Goal: Task Accomplishment & Management: Use online tool/utility

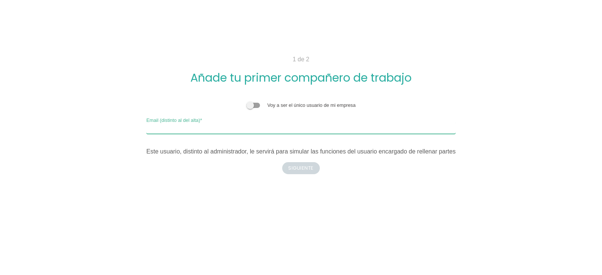
click at [226, 128] on input "Email (distinto al del alta)" at bounding box center [300, 128] width 309 height 12
type input "tecnicos@solcable.es"
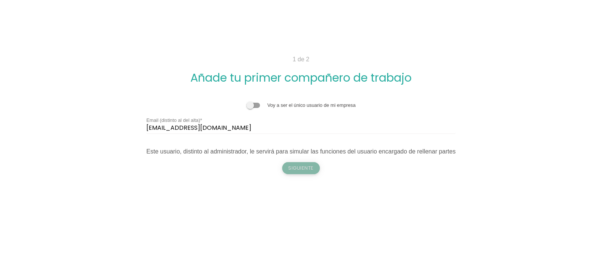
click at [301, 167] on button "Siguiente" at bounding box center [301, 168] width 38 height 12
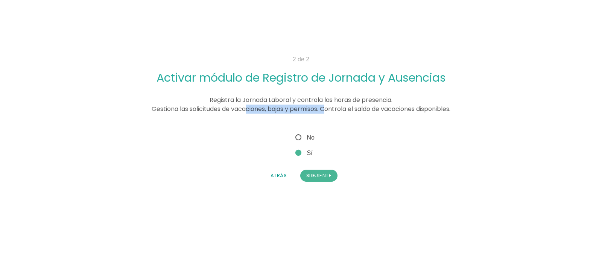
drag, startPoint x: 244, startPoint y: 109, endPoint x: 324, endPoint y: 108, distance: 80.1
click at [324, 108] on span "Registra la Jornada Laboral y controla las horas de presencia. Gestiona las sol…" at bounding box center [301, 105] width 299 height 18
click at [299, 138] on span "No" at bounding box center [304, 137] width 21 height 9
click at [299, 138] on input "No" at bounding box center [296, 135] width 5 height 5
radio input "true"
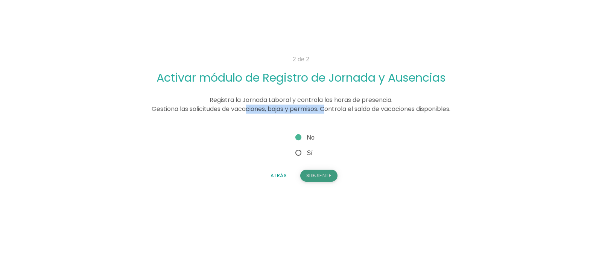
click at [318, 175] on button "Siguiente" at bounding box center [319, 176] width 38 height 12
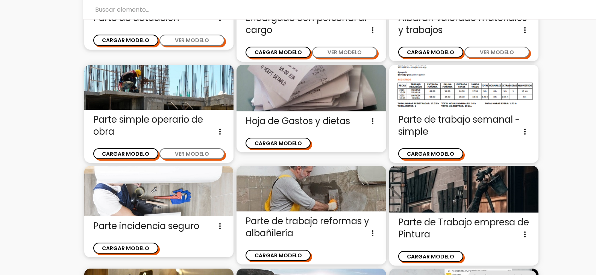
scroll to position [244, 0]
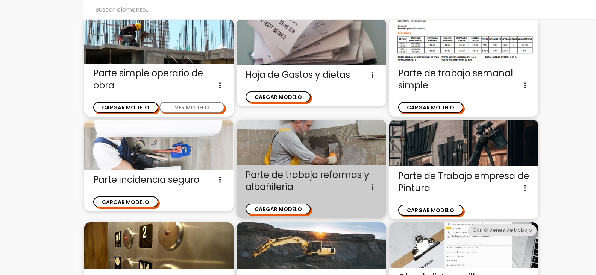
click at [371, 186] on icon "more_vert" at bounding box center [372, 187] width 9 height 12
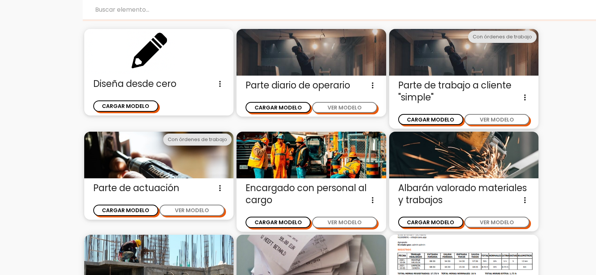
scroll to position [0, 0]
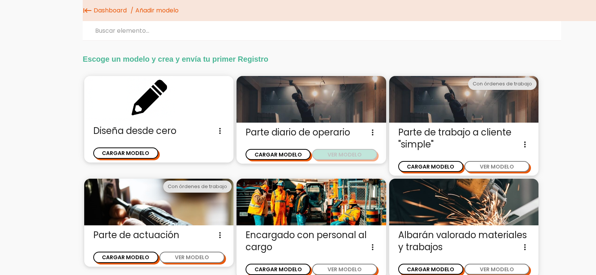
click at [360, 155] on button "VER MODELO" at bounding box center [344, 154] width 65 height 11
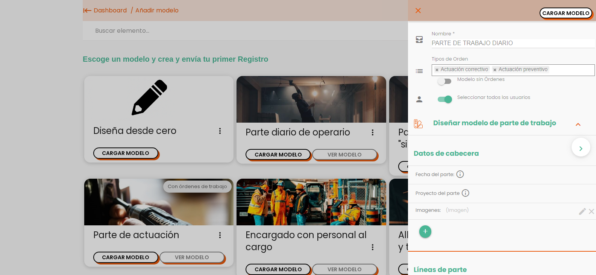
click at [47, 108] on div "close CARGAR MODELO chevron_right" at bounding box center [298, 137] width 596 height 275
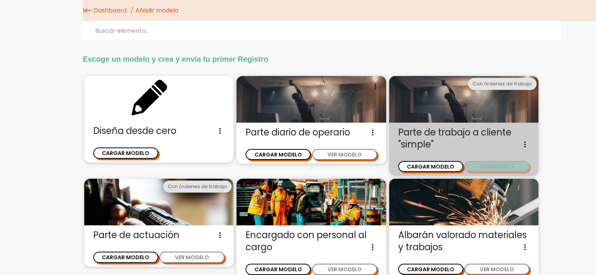
click at [492, 164] on button "VER MODELO" at bounding box center [497, 166] width 65 height 11
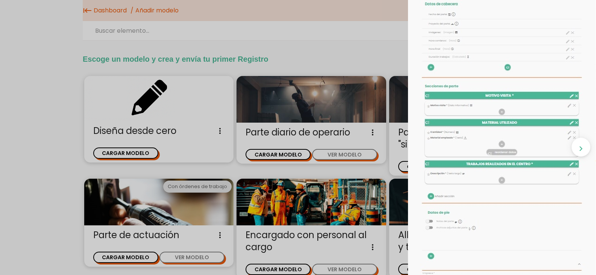
scroll to position [113, 0]
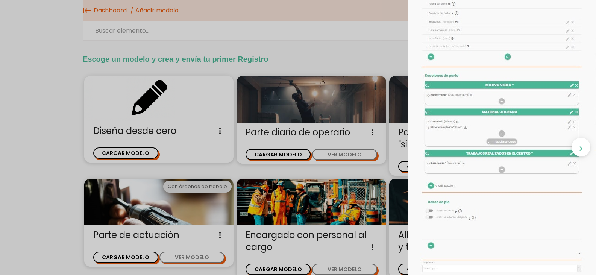
click at [577, 153] on icon "chevron_right" at bounding box center [581, 148] width 10 height 19
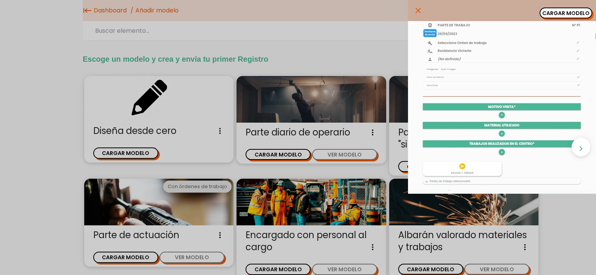
scroll to position [0, 0]
click at [580, 149] on icon "chevron_right" at bounding box center [581, 148] width 10 height 19
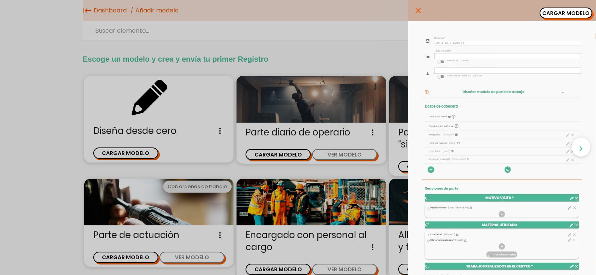
click at [580, 149] on icon "chevron_right" at bounding box center [581, 148] width 10 height 19
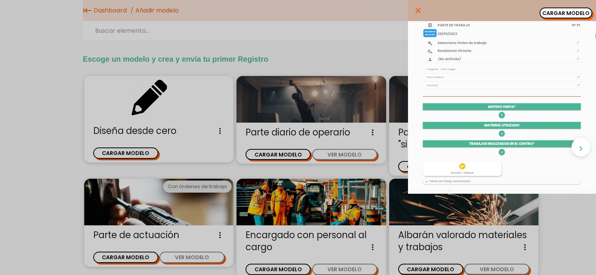
click at [580, 149] on icon "chevron_right" at bounding box center [581, 148] width 10 height 19
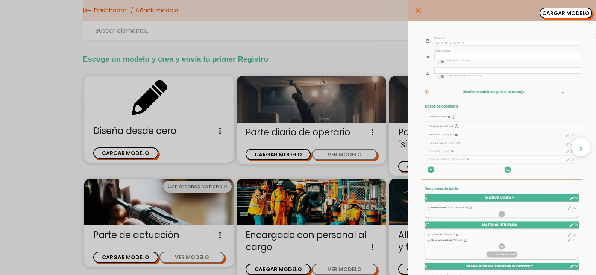
click at [580, 149] on icon "chevron_right" at bounding box center [581, 148] width 10 height 19
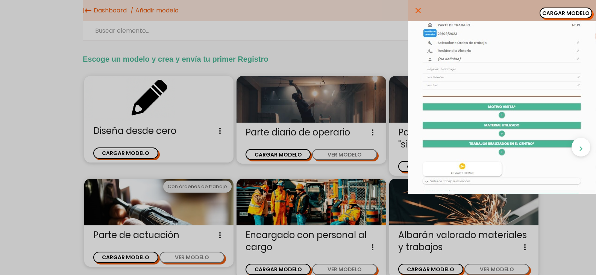
click at [580, 149] on icon "chevron_right" at bounding box center [581, 148] width 10 height 19
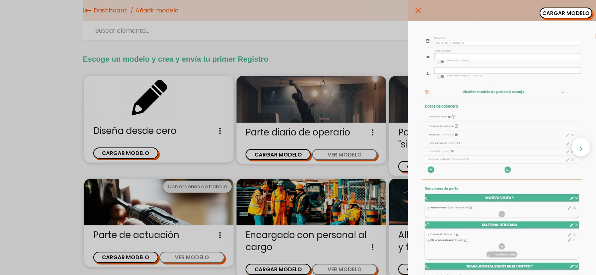
click at [580, 149] on icon "chevron_right" at bounding box center [581, 148] width 10 height 19
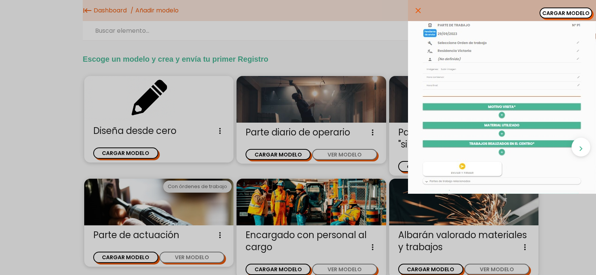
click at [580, 149] on icon "chevron_right" at bounding box center [581, 148] width 10 height 19
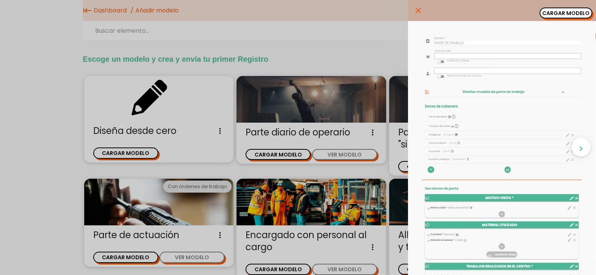
click at [580, 149] on icon "chevron_right" at bounding box center [581, 148] width 10 height 19
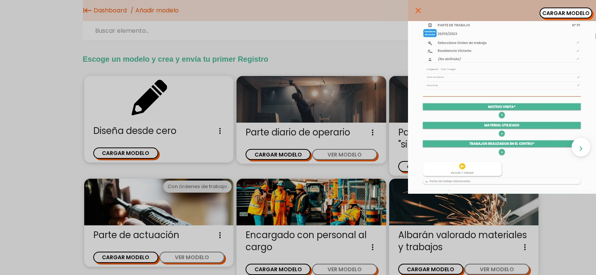
click at [580, 149] on icon "chevron_right" at bounding box center [581, 148] width 10 height 19
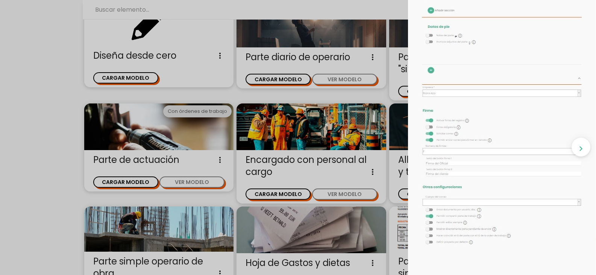
scroll to position [294, 0]
click at [160, 150] on div "close CARGAR MODELO chevron_right" at bounding box center [298, 137] width 596 height 275
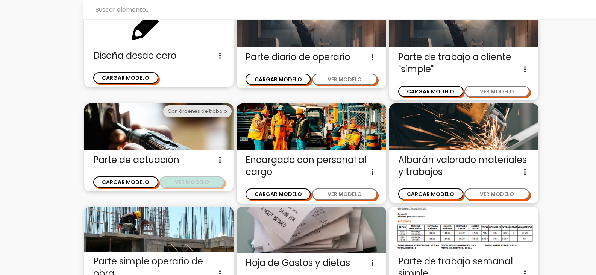
click at [187, 184] on button "VER MODELO" at bounding box center [192, 181] width 65 height 11
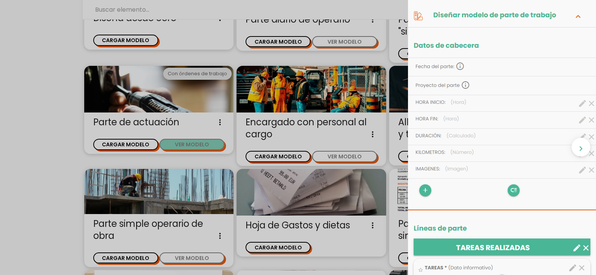
scroll to position [33, 0]
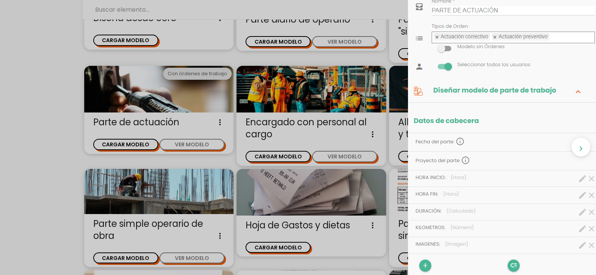
click at [6, 143] on div "close CARGAR MODELO chevron_right" at bounding box center [298, 137] width 596 height 275
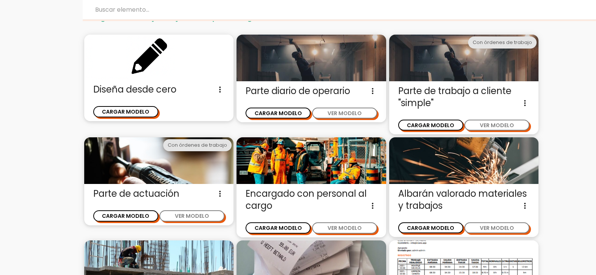
scroll to position [0, 0]
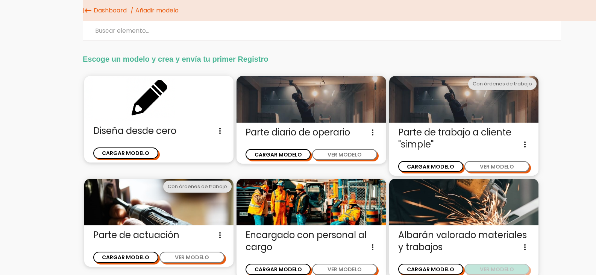
click at [507, 268] on button "VER MODELO" at bounding box center [497, 269] width 65 height 11
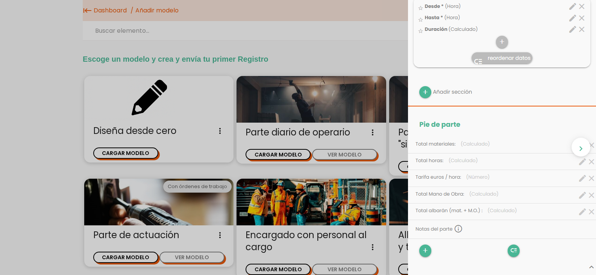
scroll to position [414, 0]
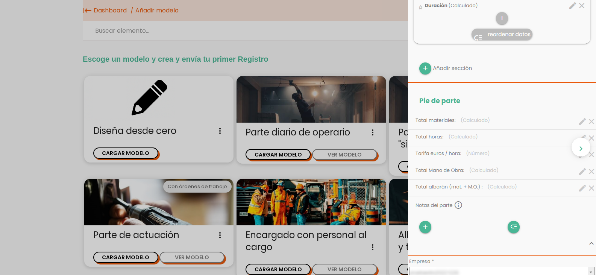
click at [47, 184] on div "close CARGAR MODELO chevron_right" at bounding box center [298, 137] width 596 height 275
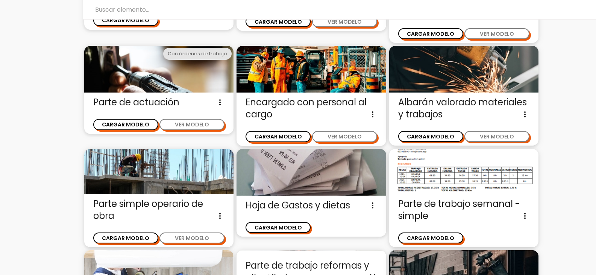
scroll to position [131, 0]
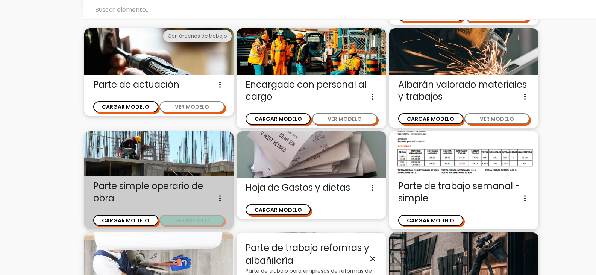
click at [204, 221] on button "VER MODELO" at bounding box center [192, 220] width 65 height 11
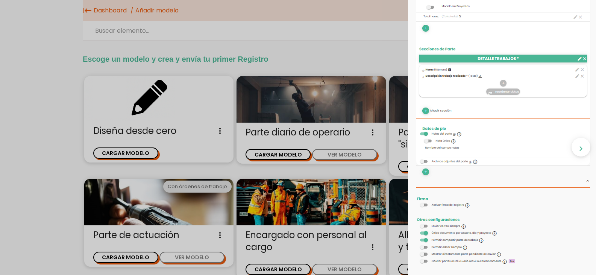
click at [310, 87] on div "close CARGAR MODELO chevron_right" at bounding box center [298, 137] width 596 height 275
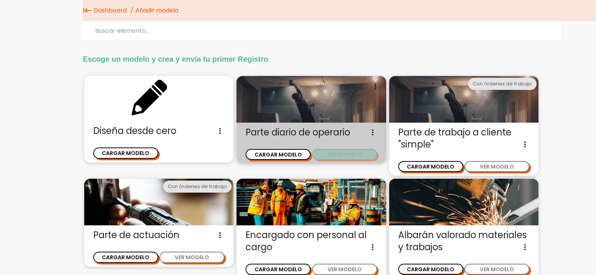
click at [332, 153] on button "VER MODELO" at bounding box center [344, 154] width 65 height 11
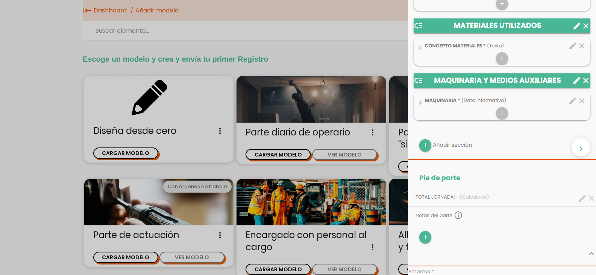
click at [462, 194] on img at bounding box center [502, 69] width 188 height 925
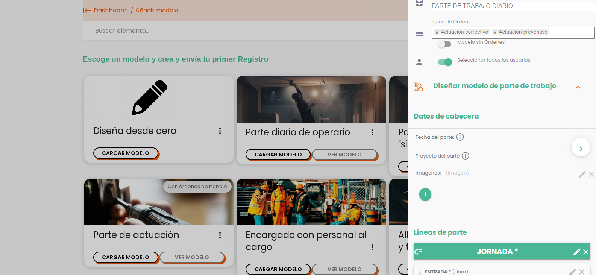
scroll to position [38, 0]
click at [579, 149] on icon "chevron_right" at bounding box center [581, 148] width 10 height 19
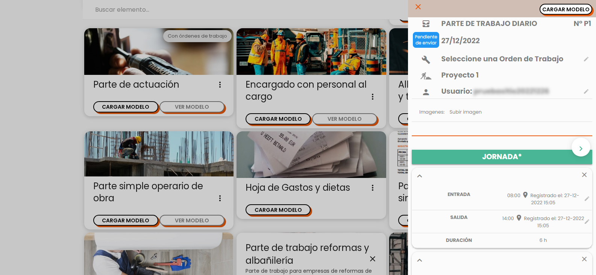
scroll to position [0, 0]
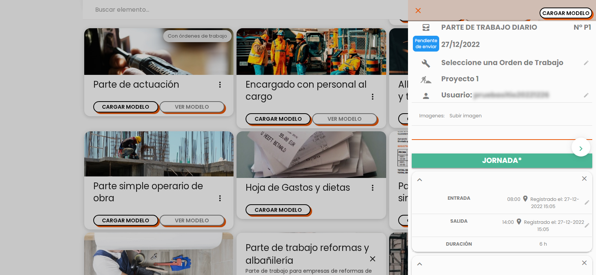
click at [582, 143] on icon "chevron_right" at bounding box center [581, 148] width 10 height 19
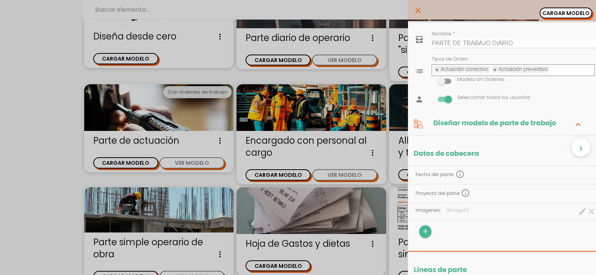
scroll to position [56, 0]
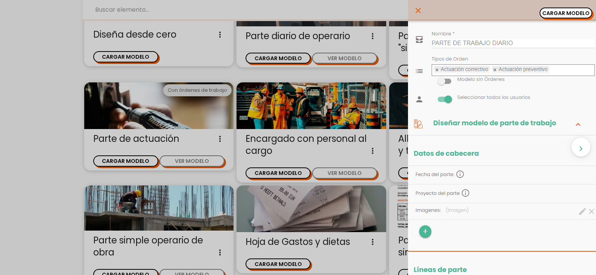
drag, startPoint x: 31, startPoint y: 118, endPoint x: 35, endPoint y: 123, distance: 6.5
click at [32, 120] on div "close CARGAR MODELO chevron_right" at bounding box center [298, 137] width 596 height 275
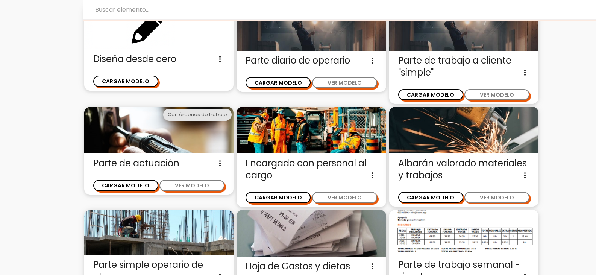
scroll to position [18, 0]
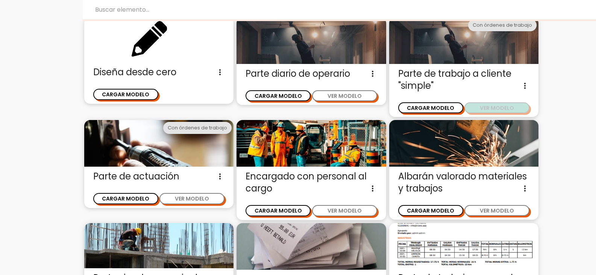
click at [498, 110] on button "VER MODELO" at bounding box center [497, 107] width 65 height 11
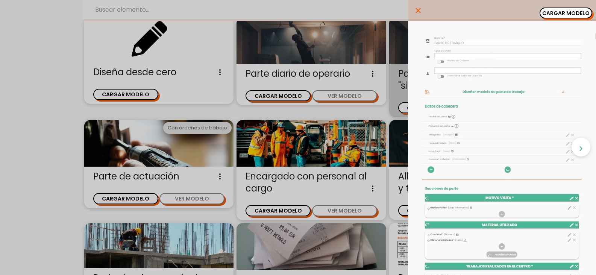
scroll to position [0, 0]
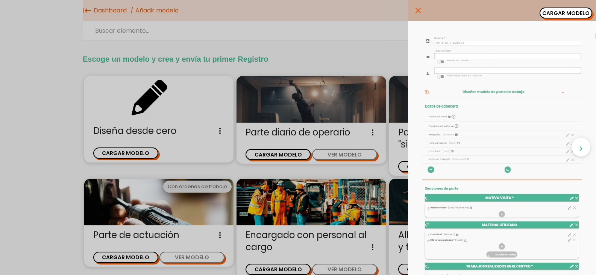
click at [581, 147] on icon "chevron_right" at bounding box center [581, 148] width 10 height 19
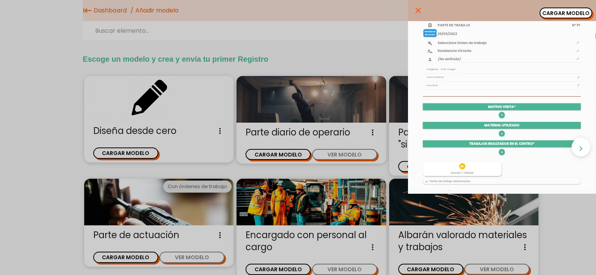
click at [581, 147] on icon "chevron_right" at bounding box center [581, 148] width 10 height 19
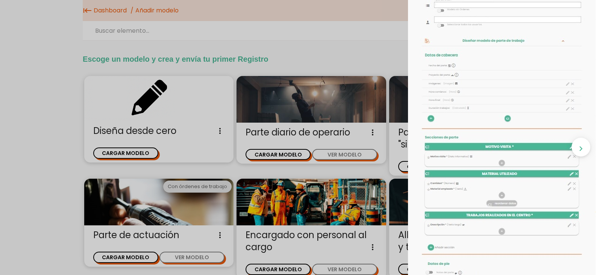
scroll to position [75, 0]
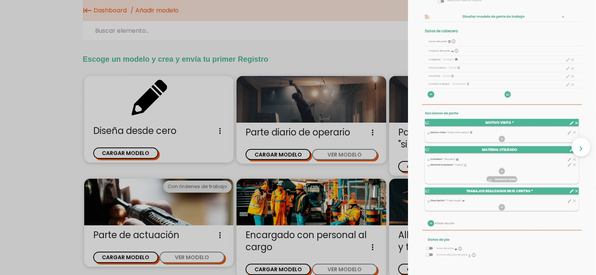
click at [376, 137] on div "close CARGAR MODELO chevron_right" at bounding box center [298, 137] width 596 height 275
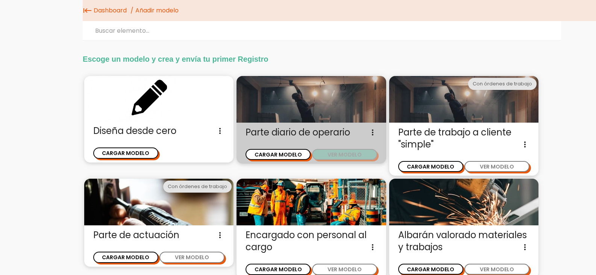
click at [364, 154] on button "VER MODELO" at bounding box center [344, 154] width 65 height 11
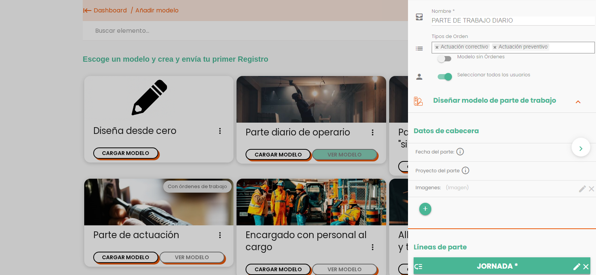
scroll to position [0, 0]
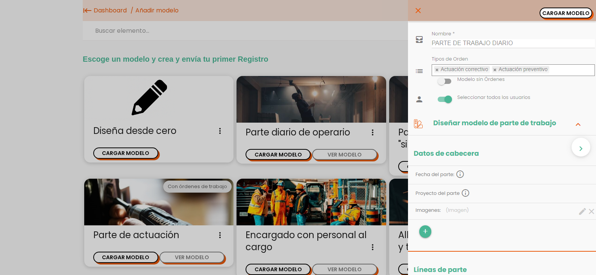
click at [584, 150] on icon "chevron_right" at bounding box center [581, 148] width 10 height 19
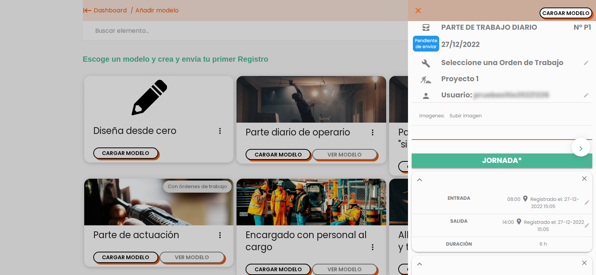
click at [334, 130] on div "close CARGAR MODELO chevron_right" at bounding box center [298, 137] width 596 height 275
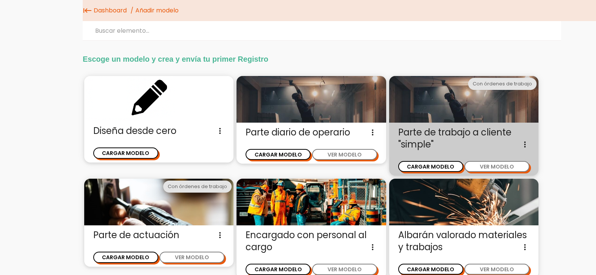
click at [431, 131] on span "Parte de trabajo a cliente "simple" Imagenes, hora comienzo, hora fin, motivo d…" at bounding box center [463, 138] width 131 height 24
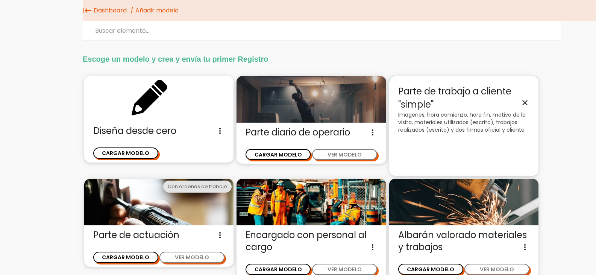
click at [324, 125] on div "Parte diario de operario Este es un modelo de parte diario pensado para un oper…" at bounding box center [311, 143] width 149 height 41
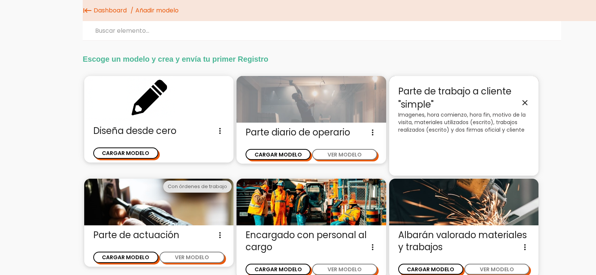
click at [307, 120] on img at bounding box center [311, 99] width 149 height 47
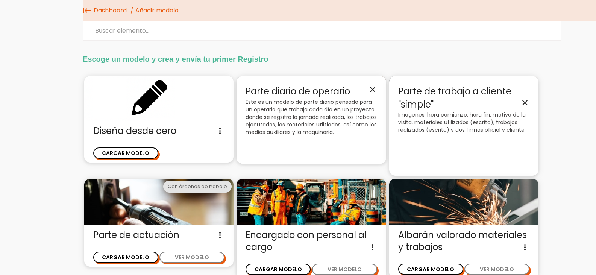
click at [471, 127] on p "Imagenes, hora comienzo, hora fin, motivo de la visita, materiales utilizados (…" at bounding box center [463, 122] width 131 height 23
click at [526, 100] on icon "close" at bounding box center [525, 102] width 9 height 9
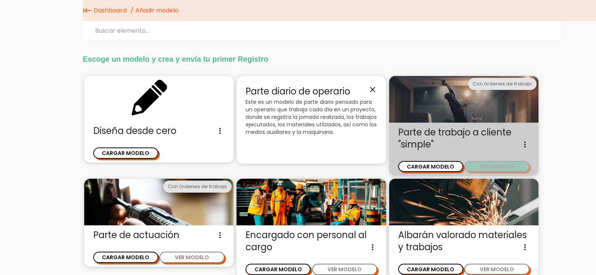
click at [501, 166] on button "VER MODELO" at bounding box center [497, 166] width 65 height 11
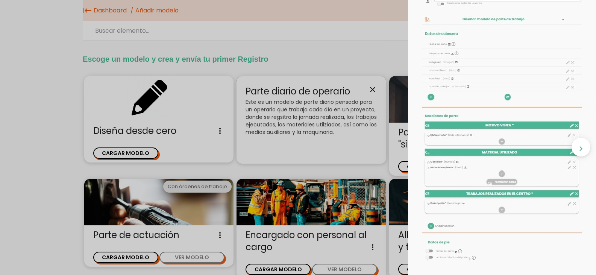
scroll to position [75, 0]
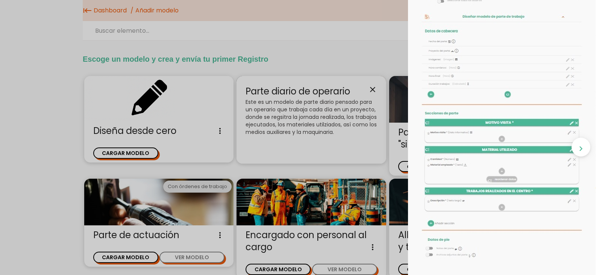
click at [475, 162] on img at bounding box center [502, 217] width 188 height 542
click at [583, 146] on icon "chevron_right" at bounding box center [581, 148] width 10 height 19
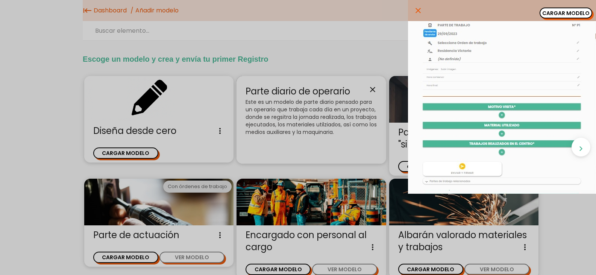
click at [583, 146] on icon "chevron_right" at bounding box center [581, 148] width 10 height 19
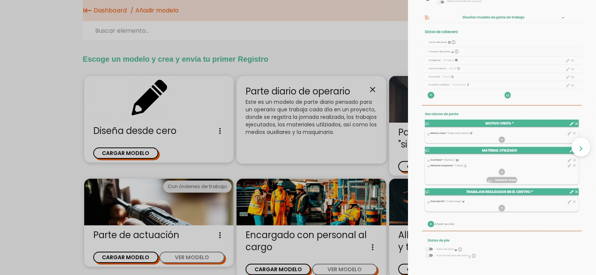
scroll to position [75, 0]
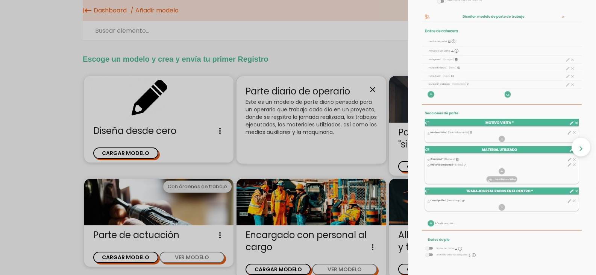
click at [355, 131] on div "close CARGAR MODELO chevron_right" at bounding box center [298, 137] width 596 height 275
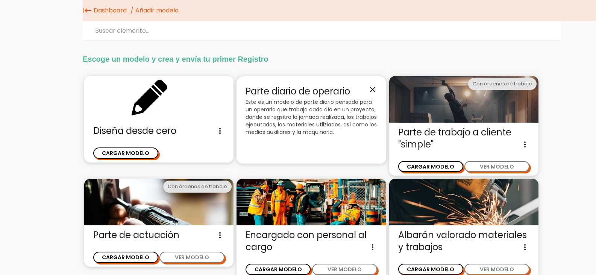
click at [372, 91] on icon "close" at bounding box center [372, 89] width 9 height 9
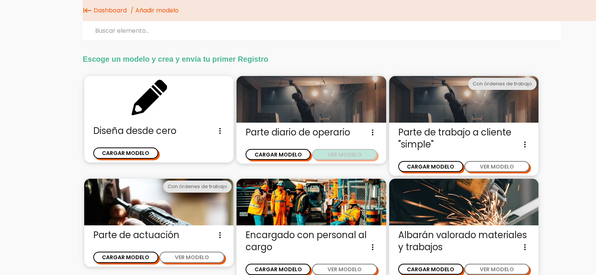
click at [337, 156] on button "VER MODELO" at bounding box center [344, 154] width 65 height 11
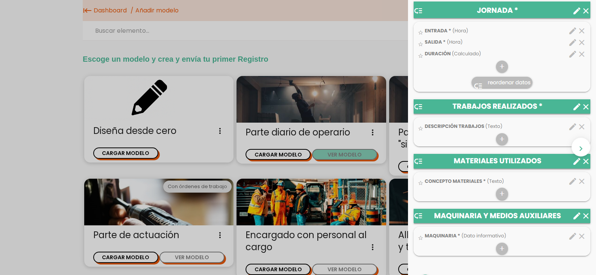
scroll to position [301, 0]
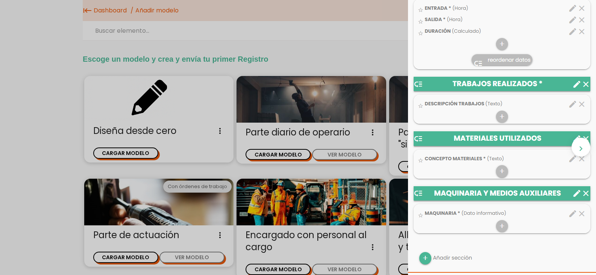
click at [396, 134] on div "close CARGAR MODELO chevron_right" at bounding box center [298, 137] width 596 height 275
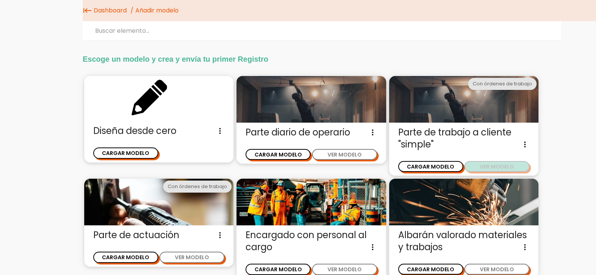
click at [499, 166] on button "VER MODELO" at bounding box center [497, 166] width 65 height 11
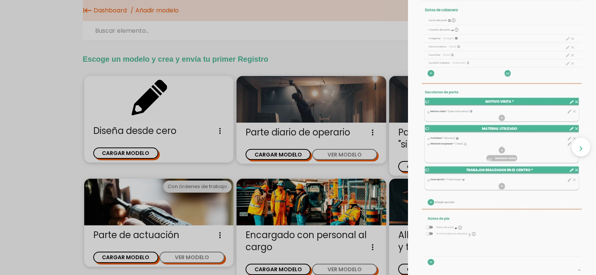
scroll to position [113, 0]
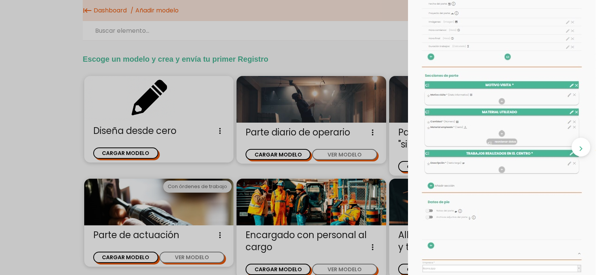
click at [126, 196] on div "close CARGAR MODELO chevron_right" at bounding box center [298, 137] width 596 height 275
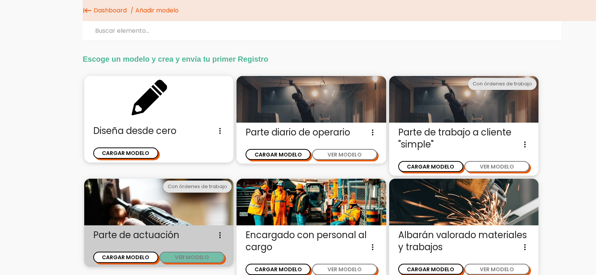
click at [181, 260] on button "VER MODELO" at bounding box center [192, 257] width 65 height 11
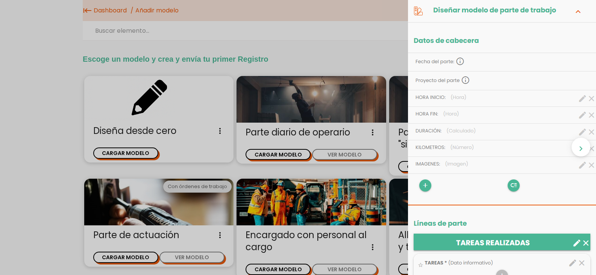
click at [198, 259] on div "close CARGAR MODELO chevron_right" at bounding box center [298, 137] width 596 height 275
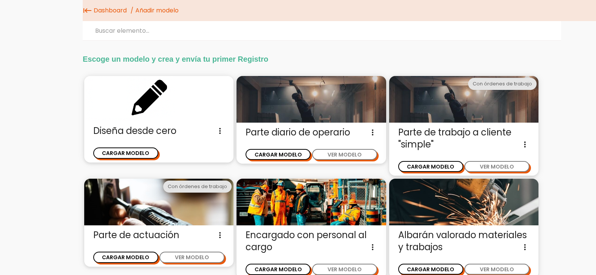
click at [163, 215] on img at bounding box center [158, 202] width 149 height 47
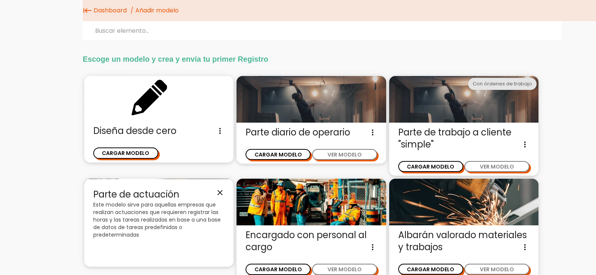
drag, startPoint x: 129, startPoint y: 222, endPoint x: 147, endPoint y: 217, distance: 18.4
click at [130, 222] on p "Este modelo sirve para aquellas empresas que realizan actuaciones que requieren…" at bounding box center [158, 220] width 131 height 38
click at [223, 195] on icon "close" at bounding box center [220, 192] width 9 height 9
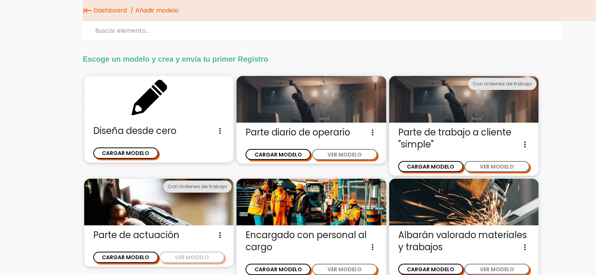
click at [193, 252] on div "VER MODELO" at bounding box center [192, 253] width 66 height 18
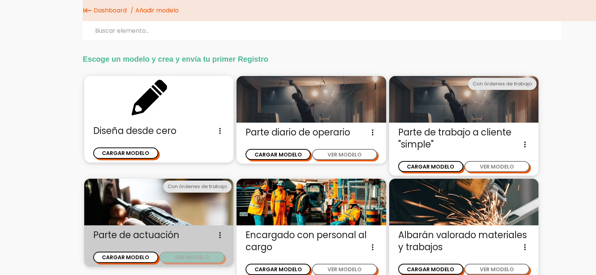
click at [204, 255] on button "VER MODELO" at bounding box center [192, 257] width 65 height 11
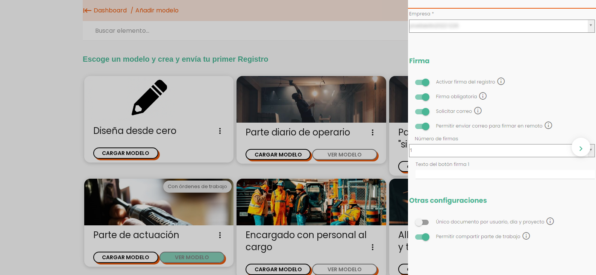
scroll to position [334, 0]
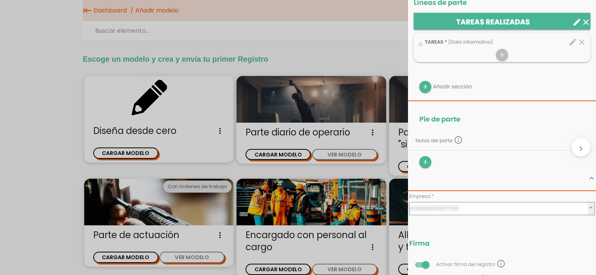
click at [45, 202] on div "close CARGAR MODELO chevron_right" at bounding box center [298, 137] width 596 height 275
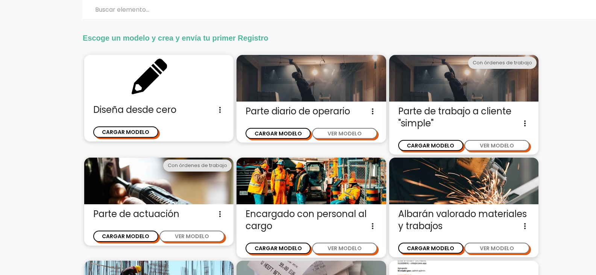
scroll to position [18, 0]
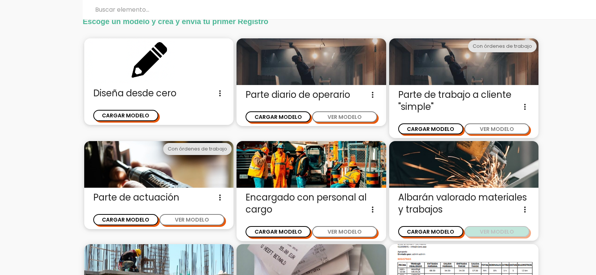
click at [487, 228] on button "VER MODELO" at bounding box center [497, 231] width 65 height 11
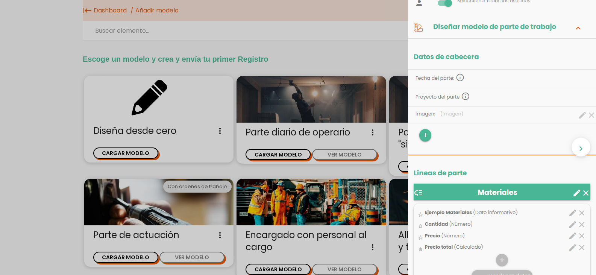
scroll to position [113, 0]
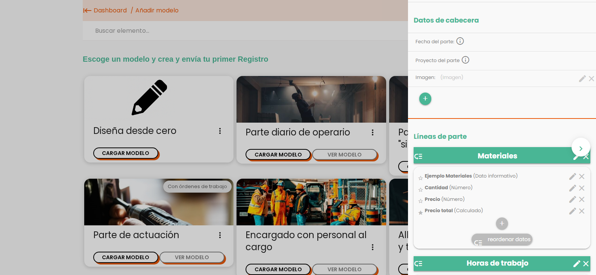
click at [398, 220] on div "close CARGAR MODELO chevron_right" at bounding box center [298, 137] width 596 height 275
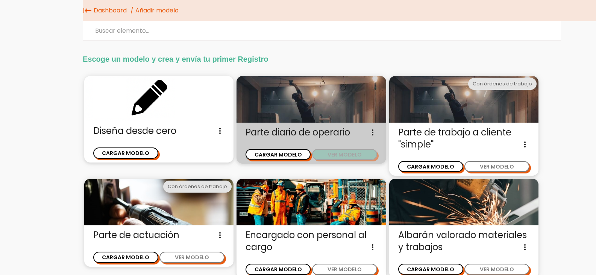
click at [369, 150] on button "VER MODELO" at bounding box center [344, 154] width 65 height 11
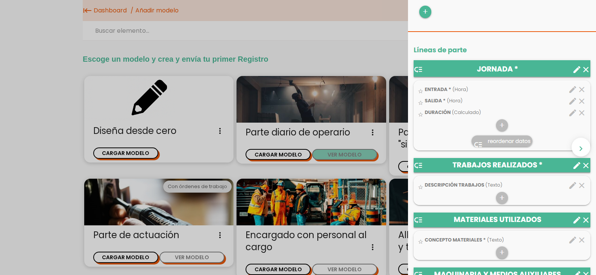
scroll to position [226, 0]
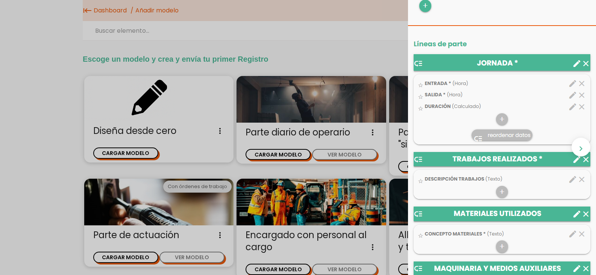
click at [398, 237] on div "close CARGAR MODELO chevron_right" at bounding box center [298, 137] width 596 height 275
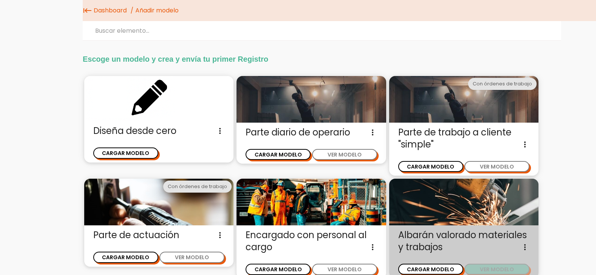
click at [496, 268] on button "VER MODELO" at bounding box center [497, 269] width 65 height 11
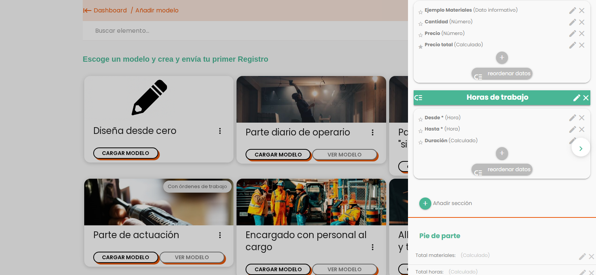
scroll to position [301, 0]
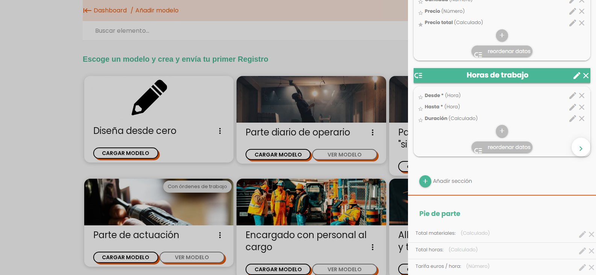
click at [345, 158] on div "close CARGAR MODELO chevron_right" at bounding box center [298, 137] width 596 height 275
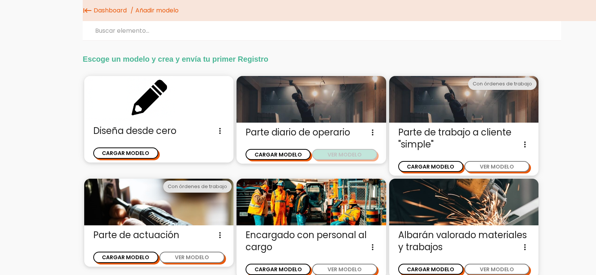
click at [347, 155] on button "VER MODELO" at bounding box center [344, 154] width 65 height 11
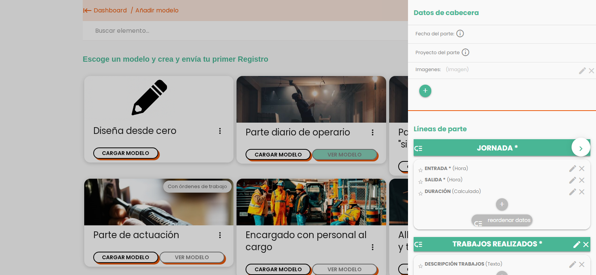
scroll to position [188, 0]
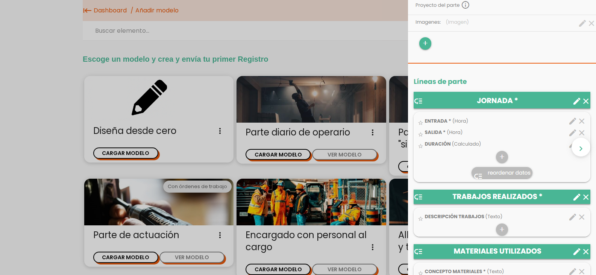
click at [393, 146] on div "close CARGAR MODELO chevron_right" at bounding box center [298, 137] width 596 height 275
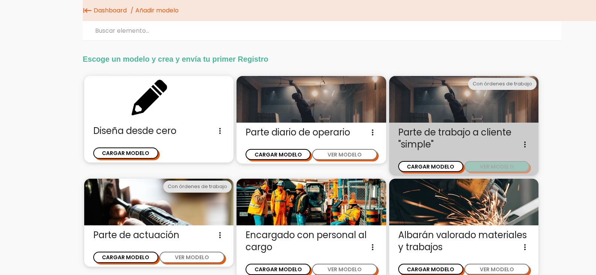
click at [504, 166] on button "VER MODELO" at bounding box center [497, 166] width 65 height 11
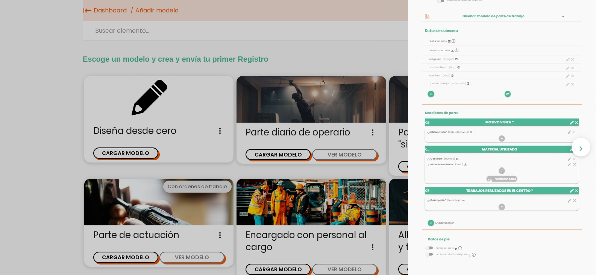
scroll to position [113, 0]
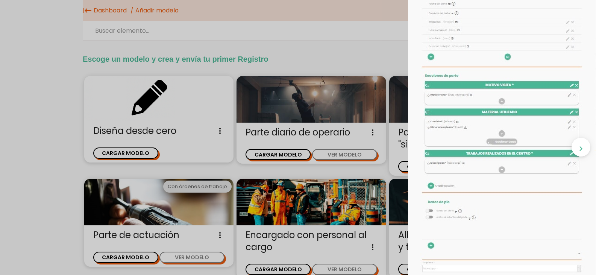
click at [580, 147] on icon "chevron_right" at bounding box center [581, 148] width 10 height 19
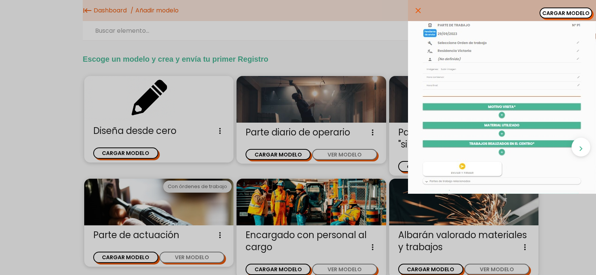
scroll to position [0, 0]
click at [580, 147] on icon "chevron_right" at bounding box center [581, 148] width 10 height 19
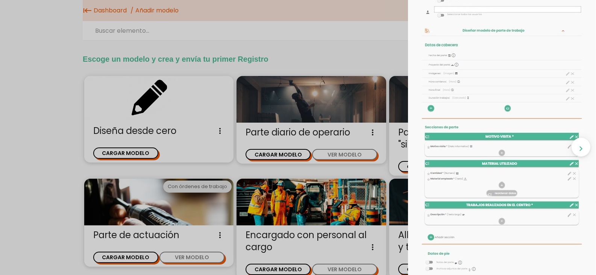
scroll to position [38, 0]
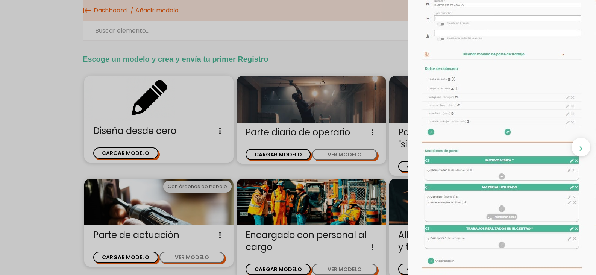
click at [321, 125] on div "close CARGAR MODELO chevron_right" at bounding box center [298, 137] width 596 height 275
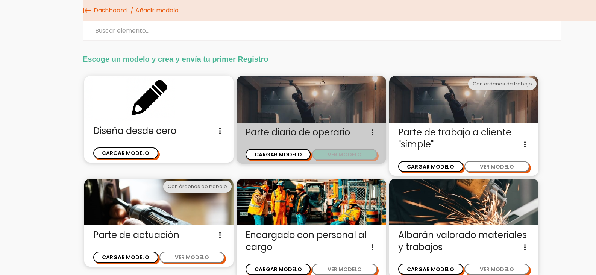
click at [338, 154] on button "VER MODELO" at bounding box center [344, 154] width 65 height 11
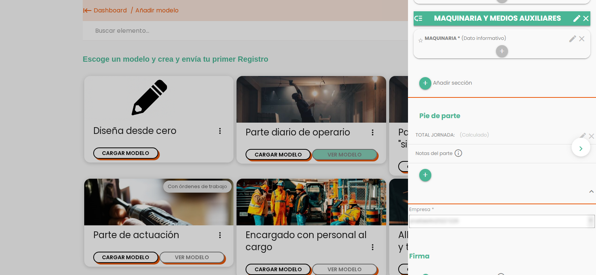
scroll to position [489, 0]
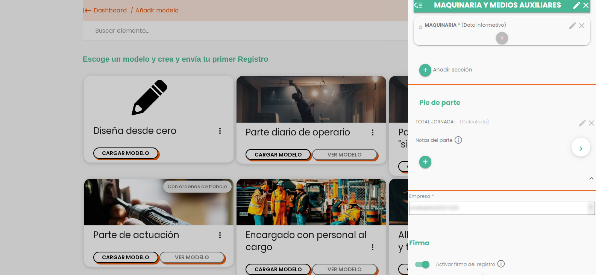
click at [579, 148] on icon "chevron_right" at bounding box center [581, 148] width 10 height 19
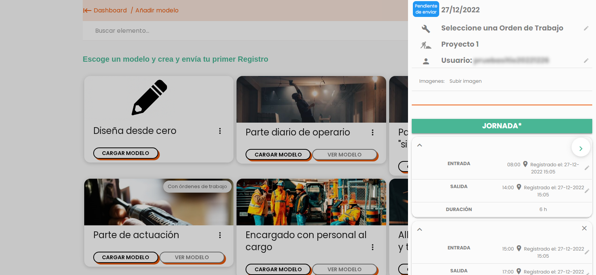
scroll to position [0, 0]
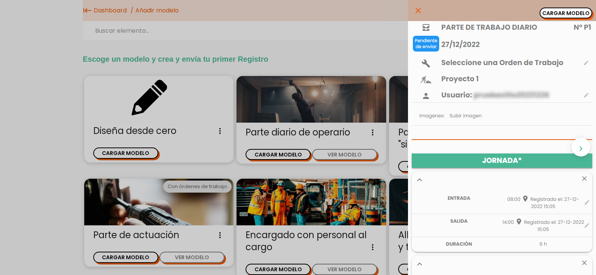
click at [302, 130] on div "close CARGAR MODELO chevron_right" at bounding box center [298, 137] width 596 height 275
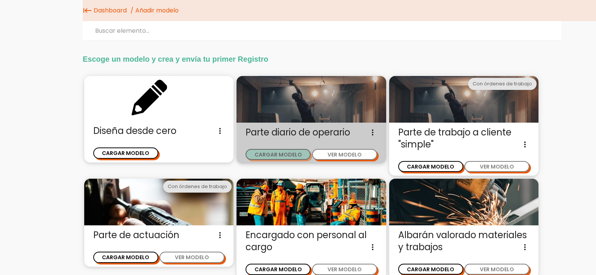
click at [279, 157] on button "CARGAR MODELO" at bounding box center [278, 154] width 65 height 11
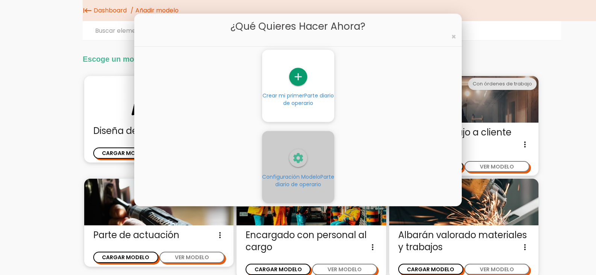
click at [297, 167] on icon "settings" at bounding box center [298, 158] width 18 height 18
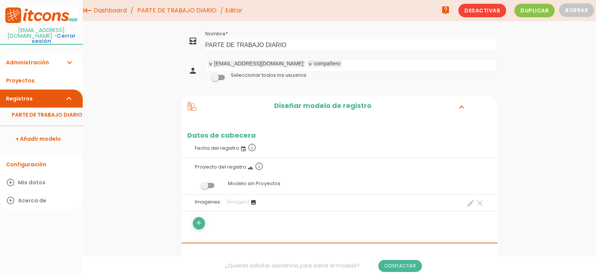
click at [320, 67] on ul "solcable@gmail.com compañero" at bounding box center [351, 65] width 290 height 12
click at [219, 80] on label at bounding box center [218, 77] width 26 height 7
click at [205, 75] on input "checkbox" at bounding box center [205, 75] width 0 height 0
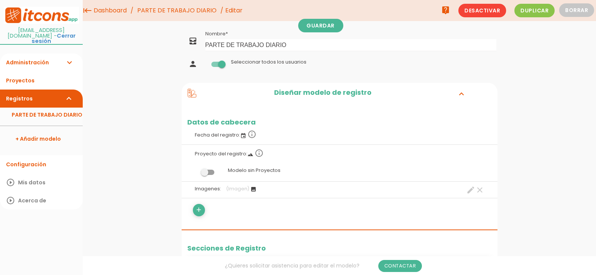
click at [218, 67] on span at bounding box center [218, 64] width 14 height 5
click at [205, 62] on input "checkbox" at bounding box center [205, 62] width 0 height 0
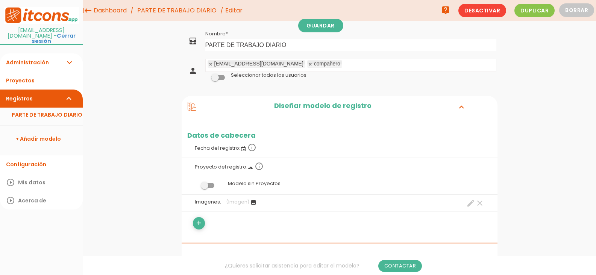
click at [308, 65] on link at bounding box center [310, 64] width 5 height 5
click at [214, 188] on label at bounding box center [207, 185] width 41 height 14
click at [195, 184] on input "checkbox" at bounding box center [195, 184] width 0 height 0
click at [205, 188] on span at bounding box center [208, 185] width 14 height 5
click at [195, 184] on input "checkbox" at bounding box center [195, 184] width 0 height 0
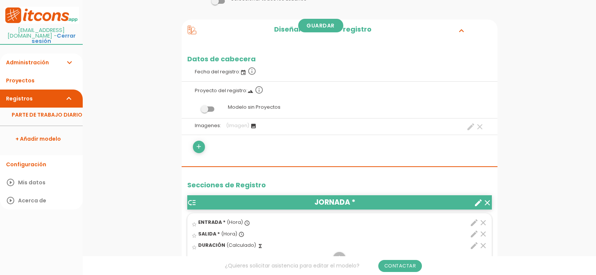
scroll to position [113, 0]
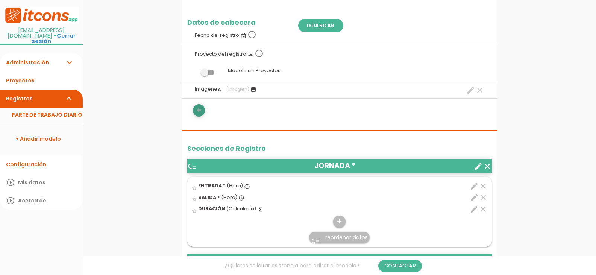
click at [200, 111] on icon "add" at bounding box center [198, 110] width 7 height 12
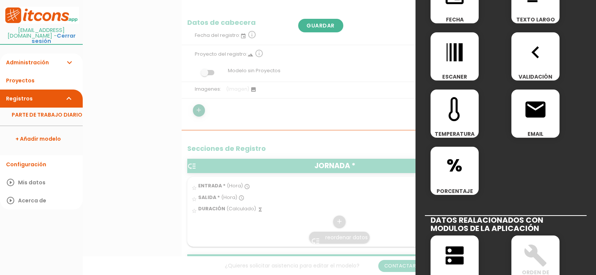
scroll to position [226, 0]
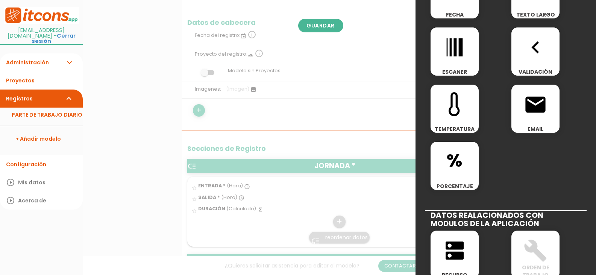
click at [217, 125] on div at bounding box center [298, 103] width 596 height 344
click at [316, 119] on div at bounding box center [298, 103] width 596 height 344
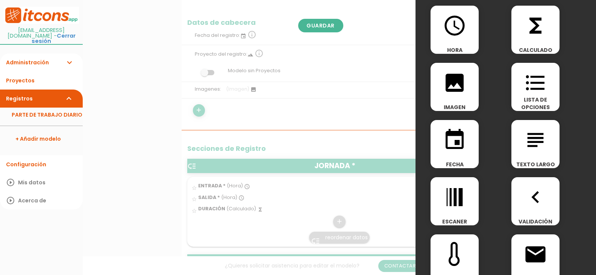
scroll to position [75, 0]
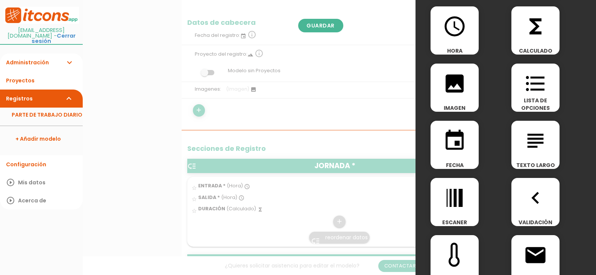
click at [535, 92] on icon "format_list_bulleted" at bounding box center [536, 83] width 24 height 24
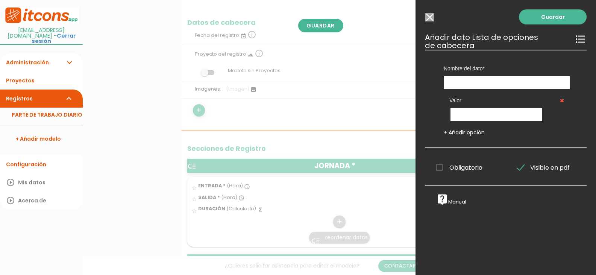
scroll to position [0, 0]
click at [483, 87] on input "text" at bounding box center [507, 82] width 126 height 13
click at [440, 169] on span "Obligatorio" at bounding box center [459, 167] width 46 height 9
click at [0, 0] on input "Obligatorio" at bounding box center [0, 0] width 0 height 0
click at [468, 83] on input "text" at bounding box center [507, 82] width 126 height 13
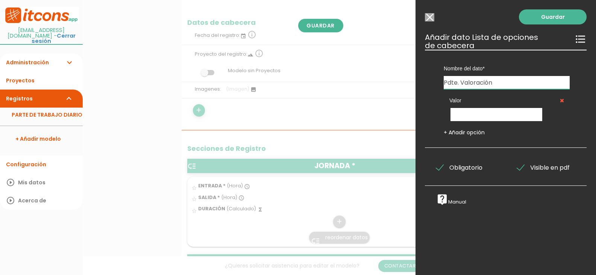
type input "Pdte. Valoración"
click at [575, 39] on icon "format_list_bulleted" at bounding box center [581, 39] width 12 height 12
click at [490, 114] on input "text" at bounding box center [497, 114] width 92 height 13
click at [445, 132] on link "+ Añadir opción" at bounding box center [464, 133] width 41 height 8
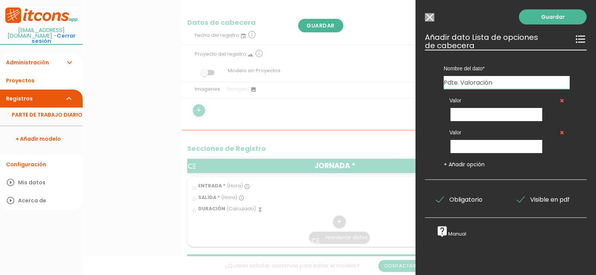
click at [495, 82] on input "Pdte. Valoración" at bounding box center [507, 82] width 126 height 13
drag, startPoint x: 495, startPoint y: 82, endPoint x: 436, endPoint y: 89, distance: 59.1
click at [436, 89] on div "Nombre del dato Imagenes Pdte. Valoración Tipo de dato Hora" at bounding box center [507, 70] width 149 height 40
click at [462, 83] on input "Pdte. Valoración" at bounding box center [507, 82] width 126 height 13
drag, startPoint x: 492, startPoint y: 83, endPoint x: 445, endPoint y: 86, distance: 47.1
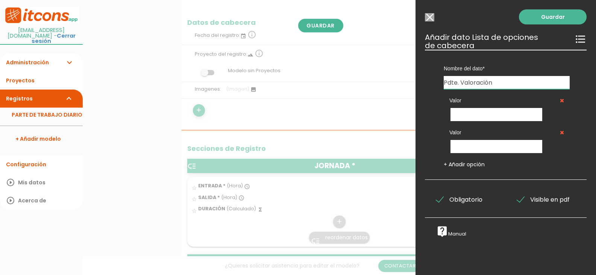
click at [445, 86] on input "Pdte. Valoración" at bounding box center [507, 82] width 126 height 13
click at [466, 115] on input "text" at bounding box center [497, 114] width 92 height 13
type input "Incluido en ppto."
drag, startPoint x: 492, startPoint y: 82, endPoint x: 443, endPoint y: 89, distance: 49.7
click at [443, 89] on div "Nombre del dato Imagenes Pdte. Valoración Recursos Hora 1" at bounding box center [506, 115] width 162 height 130
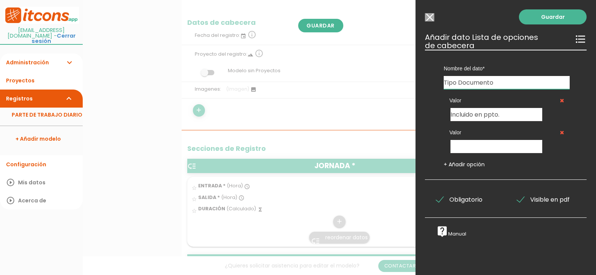
type input "Tipo Documento"
drag, startPoint x: 505, startPoint y: 111, endPoint x: 445, endPoint y: 112, distance: 60.2
click at [445, 112] on div "Valor Incluido en ppto." at bounding box center [507, 105] width 126 height 32
type input "Parte diario según ppto."
click at [476, 148] on input "text" at bounding box center [497, 146] width 92 height 13
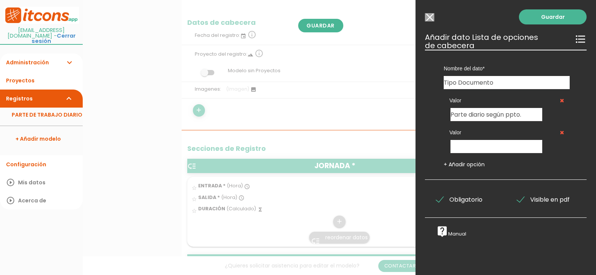
click at [581, 106] on div "Guardar ESCOGE EL TIPO DE DATO looks_one NÚMERO format_color_text TEXTO access_…" at bounding box center [506, 137] width 181 height 275
click at [513, 143] on input "text" at bounding box center [497, 146] width 92 height 13
type input "Conformidad finalización servicio"
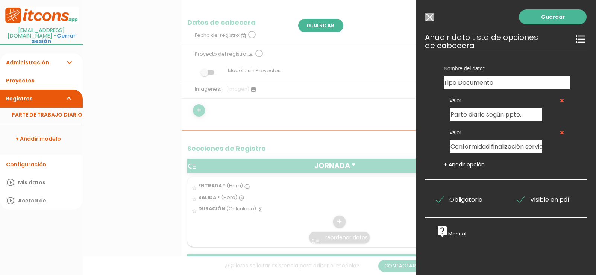
click at [447, 165] on link "+ Añadir opción" at bounding box center [464, 165] width 41 height 8
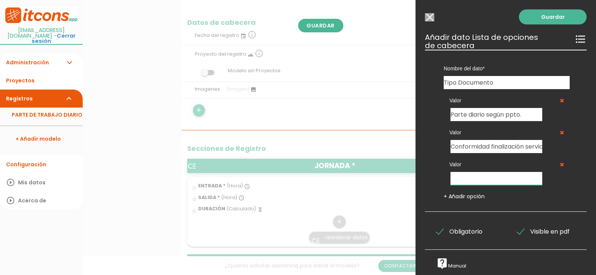
click at [462, 182] on input "text" at bounding box center [497, 178] width 92 height 13
click at [521, 182] on input "text" at bounding box center [497, 178] width 92 height 13
click at [481, 180] on input "Trabajos SIN pp" at bounding box center [497, 178] width 92 height 13
click at [492, 179] on input "Trabajos SIN pp" at bounding box center [497, 178] width 92 height 13
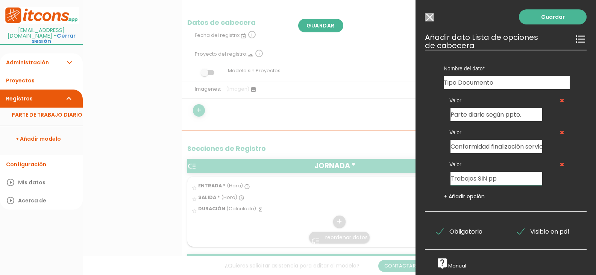
click at [492, 179] on input "Trabajos SIN pp" at bounding box center [497, 178] width 92 height 13
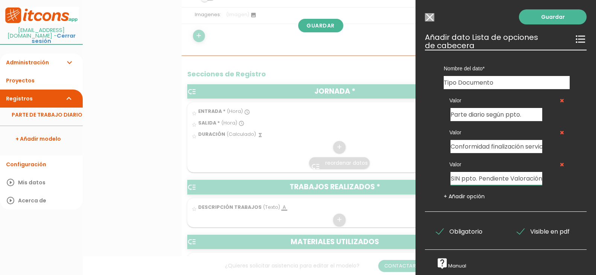
scroll to position [188, 0]
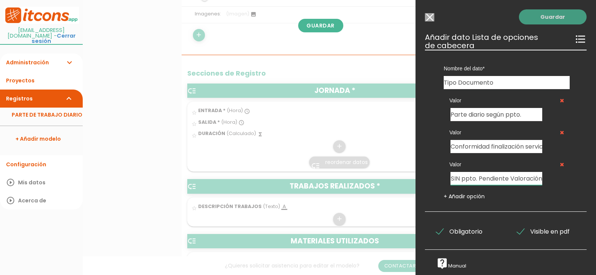
type input "Trabajos SIN ppto. Pendiente Valoración"
click at [549, 14] on link "Guardar" at bounding box center [553, 16] width 68 height 15
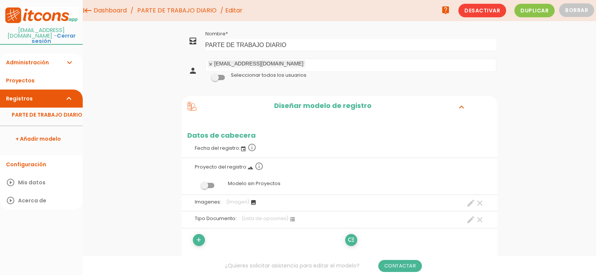
click at [290, 220] on icon "format_list_bulleted" at bounding box center [293, 219] width 6 height 6
click at [290, 219] on icon "format_list_bulleted" at bounding box center [293, 219] width 6 height 6
click at [473, 222] on icon "create" at bounding box center [470, 219] width 9 height 9
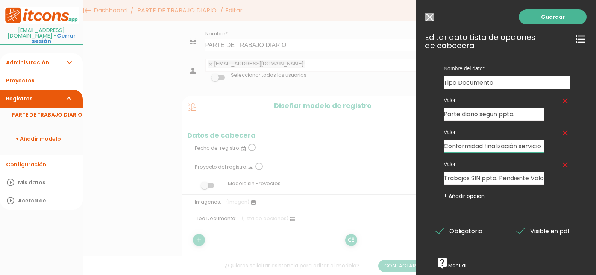
click at [458, 146] on input "Conformidad finalización servicio" at bounding box center [494, 146] width 101 height 13
drag, startPoint x: 458, startPoint y: 146, endPoint x: 535, endPoint y: 148, distance: 76.4
click at [535, 148] on input "Conformidad finalización servicio" at bounding box center [494, 146] width 101 height 13
click at [561, 134] on icon "clear" at bounding box center [565, 132] width 9 height 9
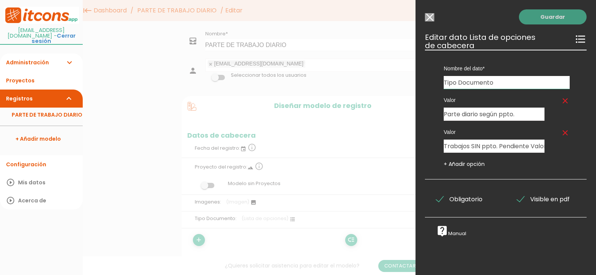
click at [549, 15] on link "Guardar" at bounding box center [553, 16] width 68 height 15
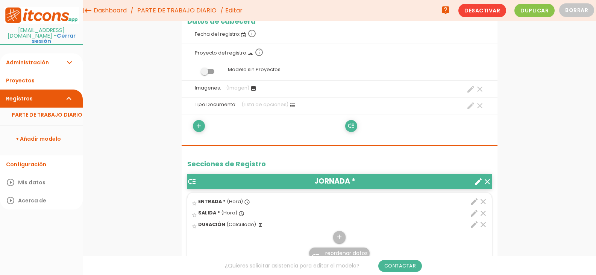
scroll to position [75, 0]
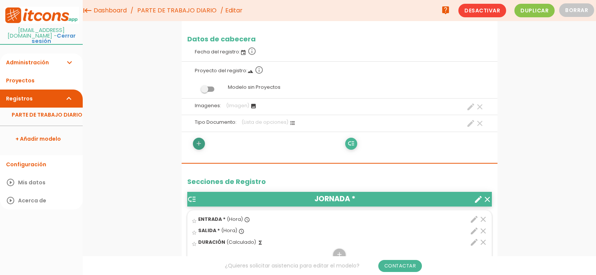
click at [199, 144] on icon "add" at bounding box center [198, 144] width 7 height 12
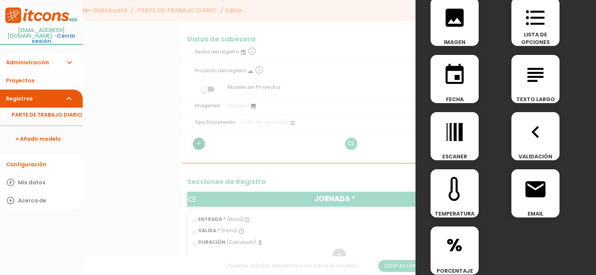
scroll to position [150, 0]
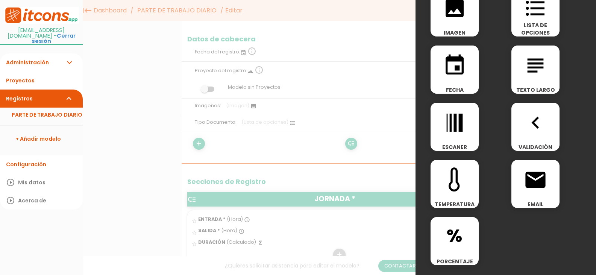
click at [533, 125] on icon "navigate_before" at bounding box center [536, 123] width 24 height 24
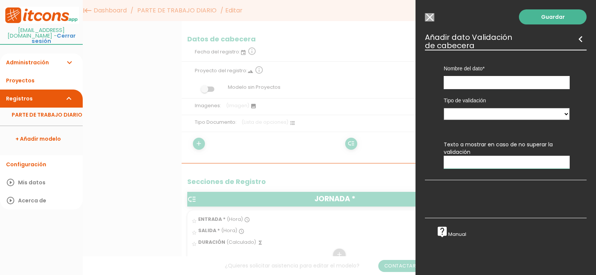
scroll to position [0, 0]
click at [559, 114] on select "Entre datos numéricos Entre datos hora" at bounding box center [507, 114] width 126 height 12
click at [541, 188] on div "Guardar ESCOGE EL TIPO DE DATO looks_one NÚMERO format_color_text TEXTO access_…" at bounding box center [506, 137] width 181 height 275
drag, startPoint x: 430, startPoint y: 15, endPoint x: 435, endPoint y: 21, distance: 8.1
click at [430, 15] on input "Seleccionar todos los usuarios" at bounding box center [429, 17] width 9 height 8
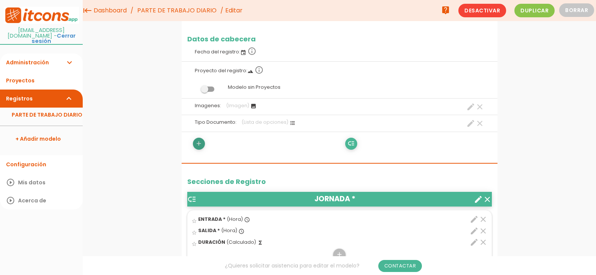
click at [197, 143] on icon "add" at bounding box center [198, 144] width 7 height 12
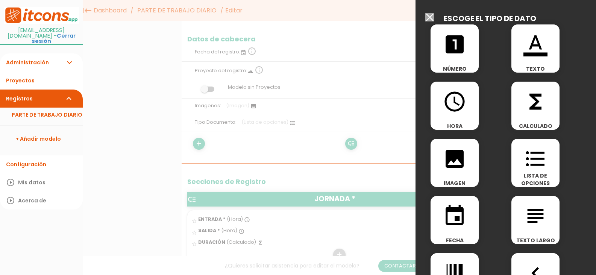
click at [538, 156] on icon "format_list_bulleted" at bounding box center [536, 159] width 24 height 24
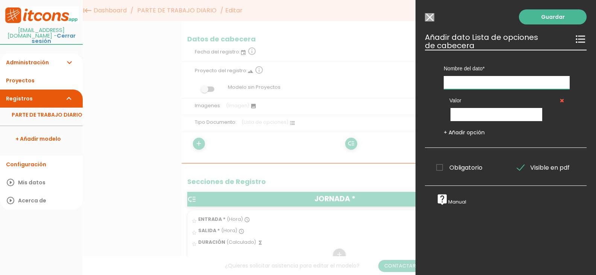
click at [492, 81] on input "text" at bounding box center [507, 82] width 126 height 13
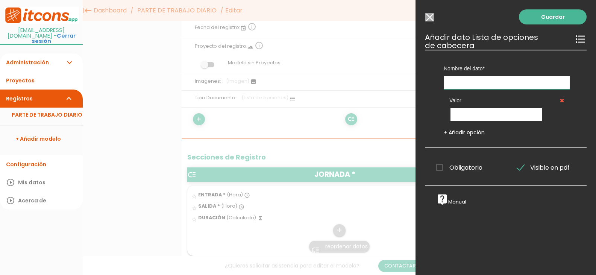
scroll to position [113, 0]
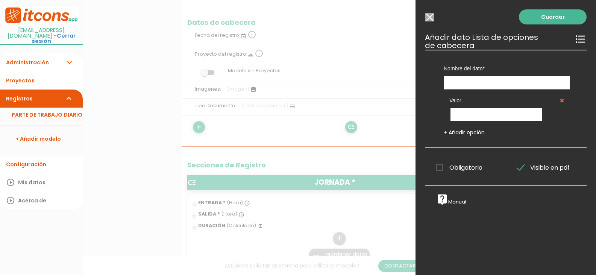
click at [506, 83] on input "text" at bounding box center [507, 82] width 126 height 13
type input "Estado de la Intervención"
click at [500, 115] on input "text" at bounding box center [497, 114] width 92 height 13
click at [500, 116] on input "text" at bounding box center [497, 114] width 92 height 13
type input "Finalizada OK"
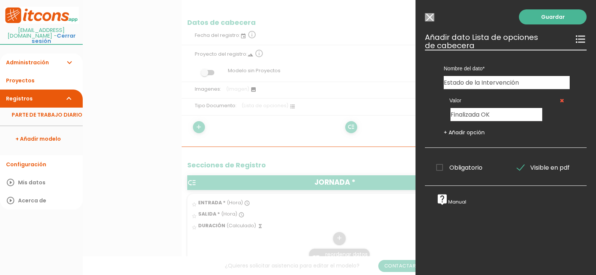
click at [457, 132] on link "+ Añadir opción" at bounding box center [464, 133] width 41 height 8
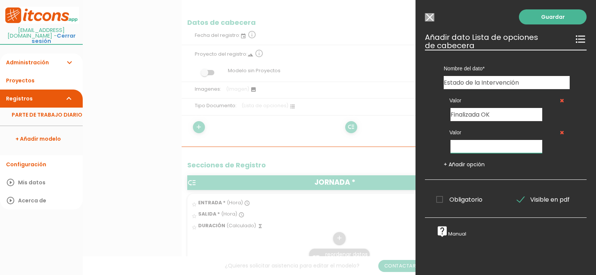
click at [470, 146] on input "text" at bounding box center [497, 146] width 92 height 13
click at [484, 146] on input "text" at bounding box center [497, 146] width 92 height 13
type input "Pendiente de Finalizar"
click at [441, 200] on span "Obligatorio" at bounding box center [459, 199] width 46 height 9
click at [0, 0] on input "Obligatorio" at bounding box center [0, 0] width 0 height 0
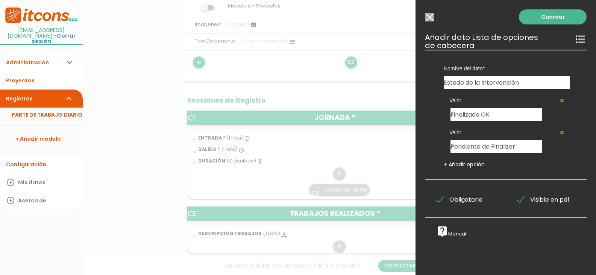
scroll to position [150, 0]
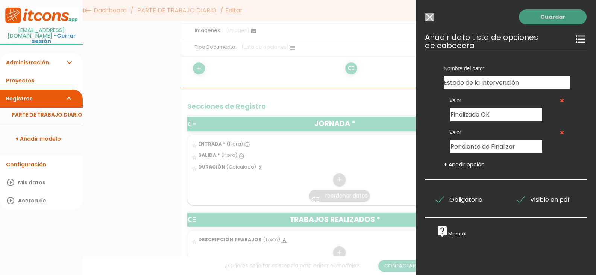
click at [551, 15] on link "Guardar" at bounding box center [553, 16] width 68 height 15
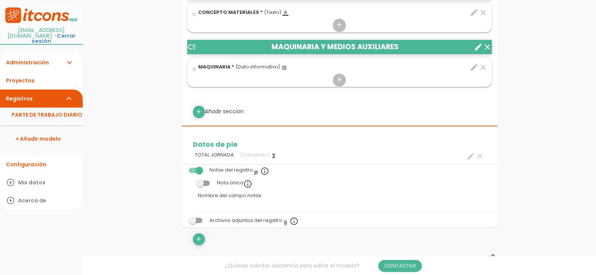
scroll to position [489, 0]
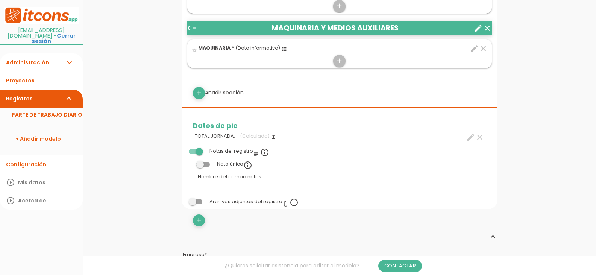
click at [199, 202] on span at bounding box center [196, 201] width 14 height 5
click at [183, 200] on input "checkbox" at bounding box center [183, 200] width 0 height 0
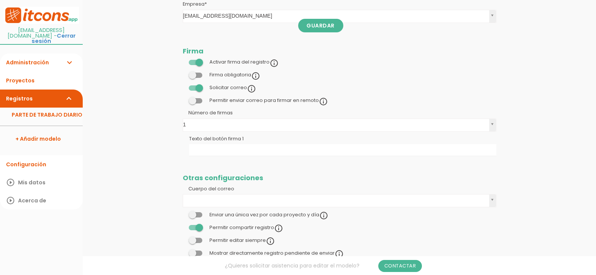
scroll to position [752, 0]
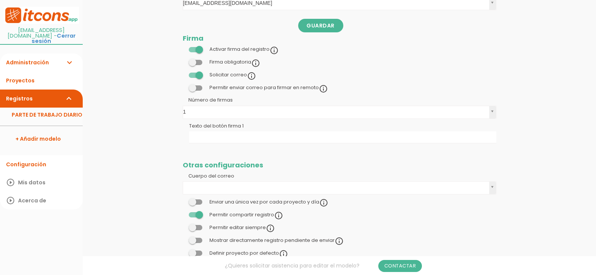
click at [200, 200] on span at bounding box center [196, 201] width 14 height 5
click at [183, 200] on input "checkbox" at bounding box center [183, 200] width 0 height 0
click at [195, 201] on span at bounding box center [196, 201] width 14 height 5
click at [183, 200] on input "checkbox" at bounding box center [183, 200] width 0 height 0
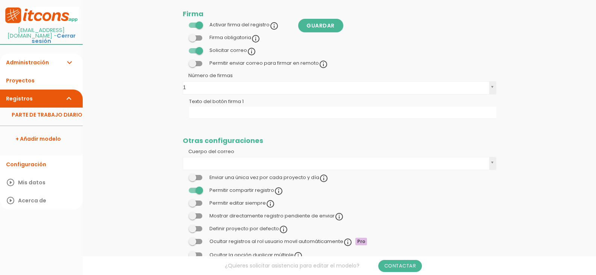
scroll to position [790, 0]
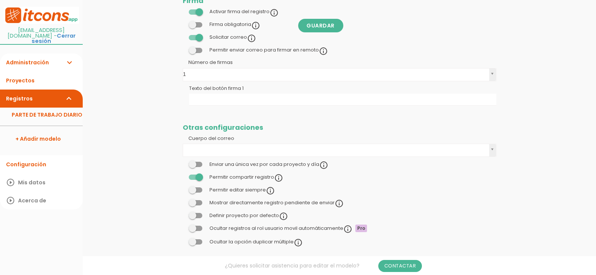
click at [197, 162] on span at bounding box center [196, 164] width 14 height 5
click at [183, 163] on input "checkbox" at bounding box center [183, 163] width 0 height 0
click at [192, 163] on span at bounding box center [196, 164] width 14 height 5
click at [183, 163] on input "checkbox" at bounding box center [183, 163] width 0 height 0
click at [201, 164] on span at bounding box center [196, 164] width 14 height 5
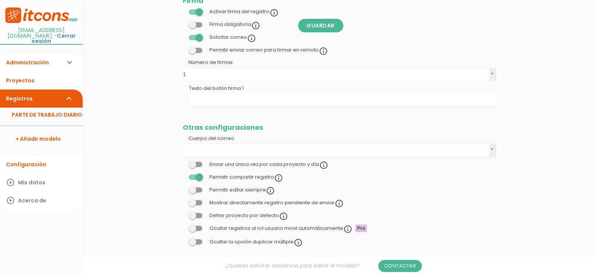
click at [183, 163] on input "checkbox" at bounding box center [183, 163] width 0 height 0
click at [195, 164] on span at bounding box center [196, 164] width 14 height 5
click at [183, 163] on input "checkbox" at bounding box center [183, 163] width 0 height 0
click at [199, 190] on div "Genera un link accesible externamente para consultar el registro" at bounding box center [279, 186] width 172 height 8
click at [196, 190] on span at bounding box center [196, 189] width 14 height 5
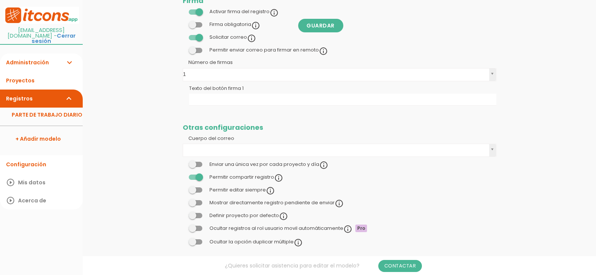
click at [183, 188] on input "checkbox" at bounding box center [183, 188] width 0 height 0
click at [195, 215] on span at bounding box center [196, 215] width 14 height 5
click at [183, 214] on input "checkbox" at bounding box center [183, 214] width 0 height 0
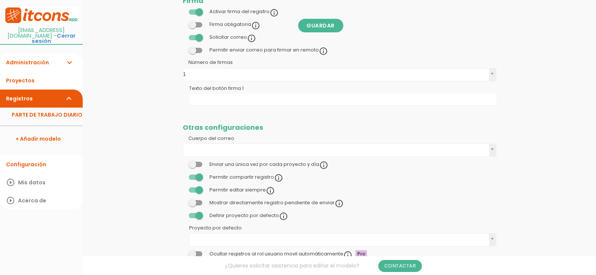
click at [194, 214] on span at bounding box center [196, 215] width 14 height 5
click at [183, 214] on input "checkbox" at bounding box center [183, 214] width 0 height 0
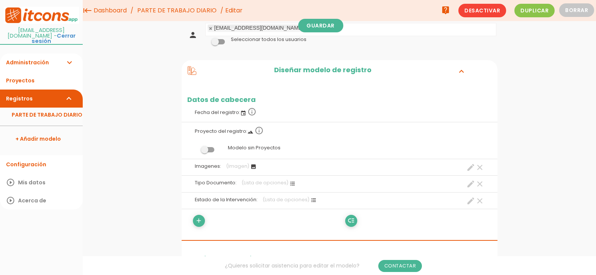
scroll to position [0, 0]
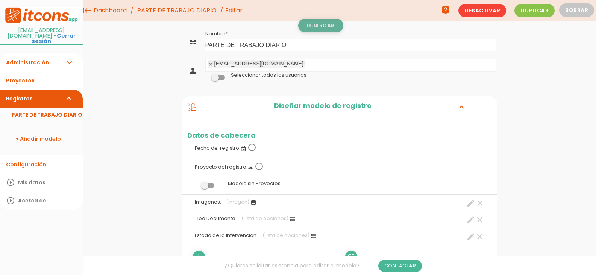
click at [321, 29] on link "Guardar" at bounding box center [320, 26] width 45 height 14
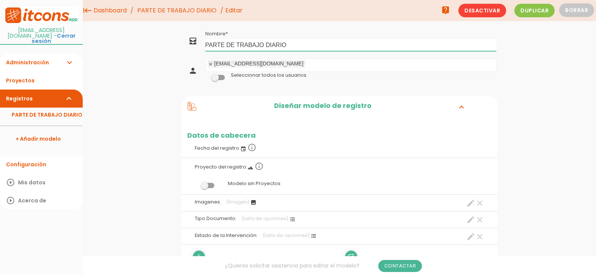
click at [301, 43] on input "PARTE DE TRABAJO DIARIO" at bounding box center [350, 45] width 291 height 12
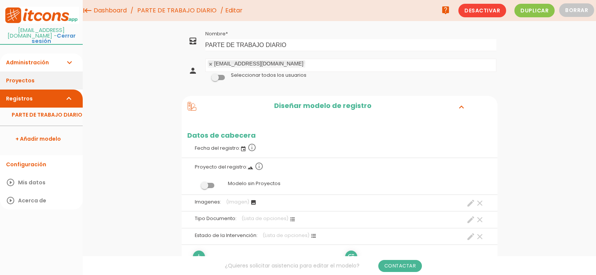
click at [21, 75] on link "Proyectos" at bounding box center [41, 80] width 83 height 18
